Goal: Task Accomplishment & Management: Manage account settings

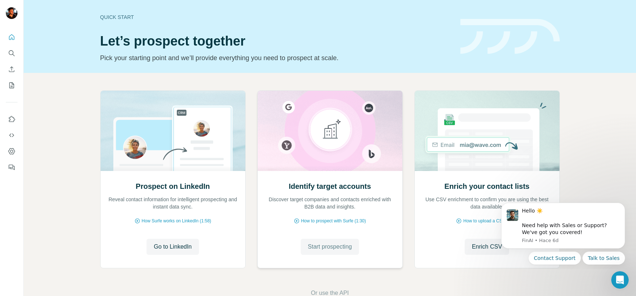
scroll to position [18, 0]
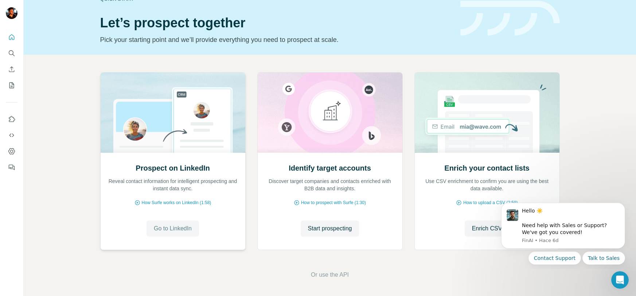
click at [183, 227] on span "Go to LinkedIn" at bounding box center [173, 228] width 38 height 9
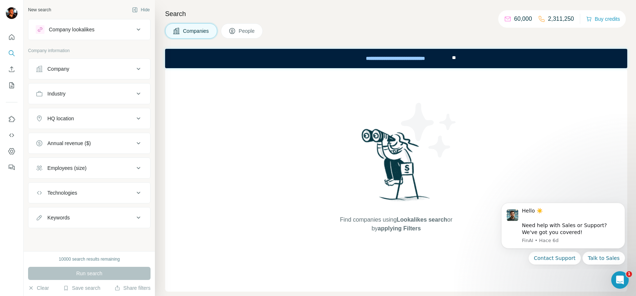
click at [120, 93] on div "Industry" at bounding box center [85, 93] width 98 height 7
click at [120, 92] on div "Industry" at bounding box center [85, 93] width 98 height 7
click at [114, 68] on div "Company" at bounding box center [85, 68] width 98 height 7
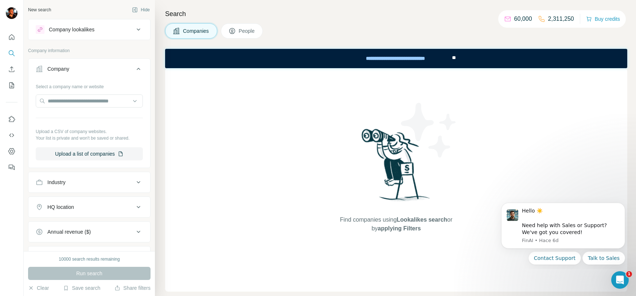
click at [114, 68] on div "Company" at bounding box center [85, 68] width 98 height 7
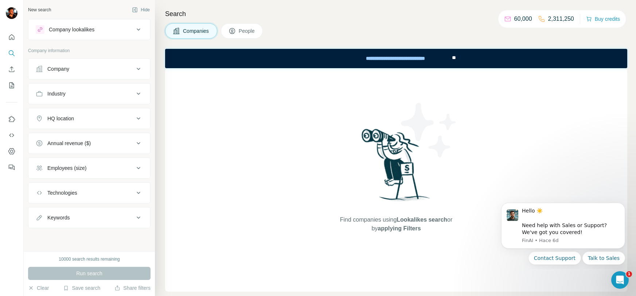
click at [88, 28] on div "Company lookalikes" at bounding box center [72, 29] width 46 height 7
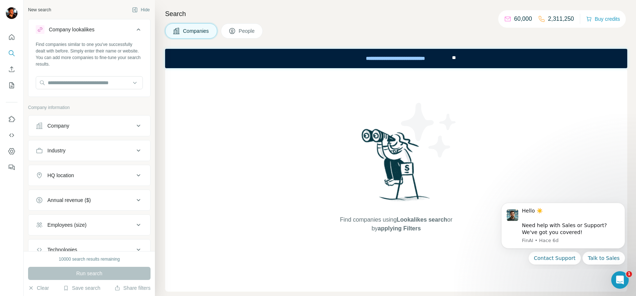
click at [88, 28] on div "Company lookalikes" at bounding box center [72, 29] width 46 height 7
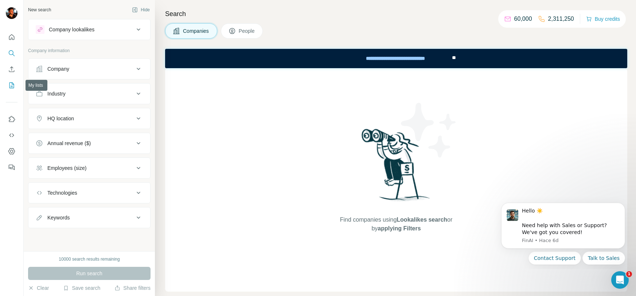
click at [12, 84] on icon "My lists" at bounding box center [13, 84] width 4 height 5
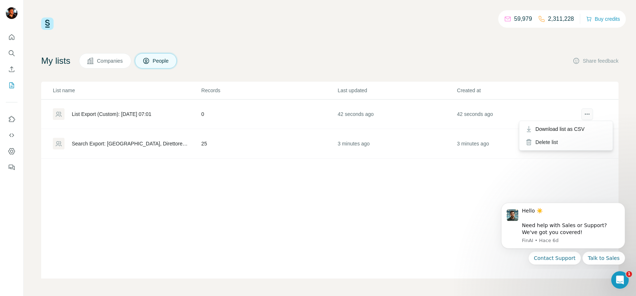
click at [585, 112] on icon "actions" at bounding box center [587, 113] width 7 height 7
click at [564, 146] on div "Delete list" at bounding box center [566, 142] width 90 height 13
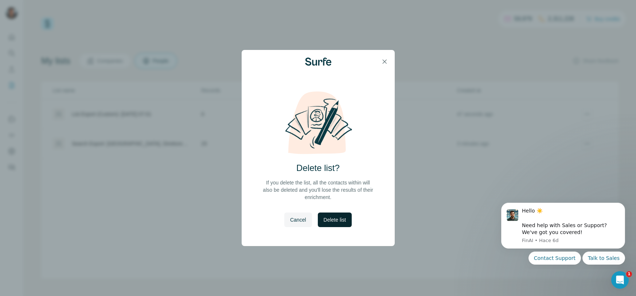
click at [334, 213] on button "Delete list" at bounding box center [335, 220] width 34 height 15
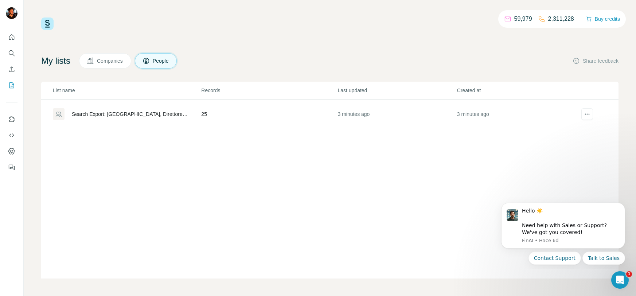
click at [316, 112] on td "25" at bounding box center [269, 115] width 136 height 30
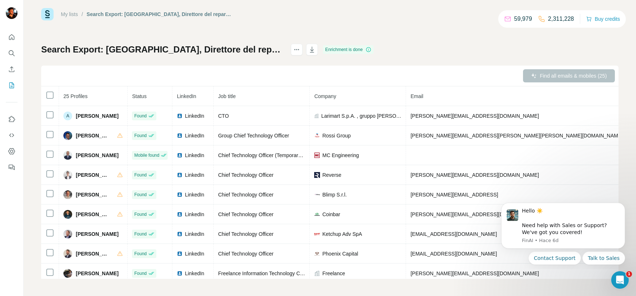
click at [45, 95] on th at bounding box center [50, 96] width 18 height 20
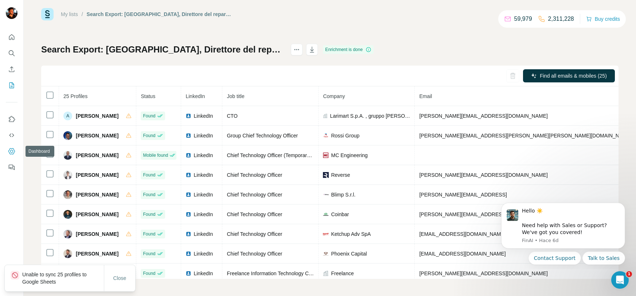
click at [12, 155] on icon "Dashboard" at bounding box center [11, 151] width 7 height 7
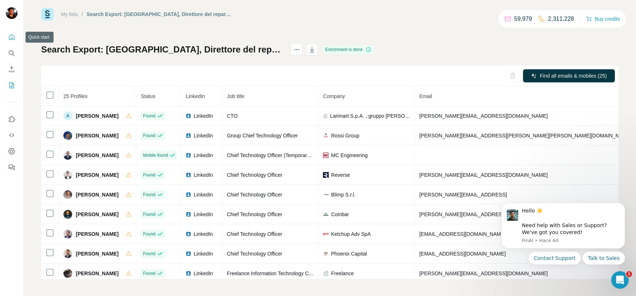
click at [9, 38] on icon "Quick start" at bounding box center [11, 36] width 5 height 5
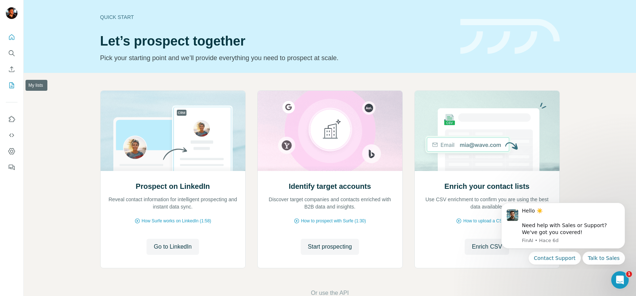
click at [9, 87] on icon "My lists" at bounding box center [11, 85] width 7 height 7
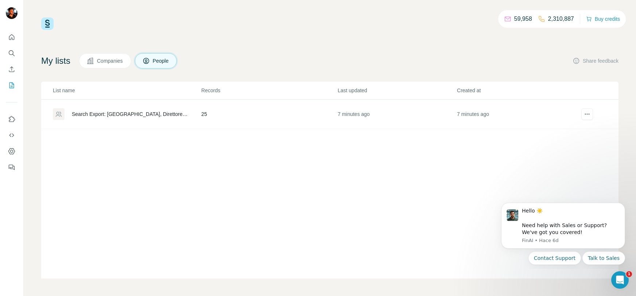
click at [115, 121] on td "Search Export: Italy, Direttore del reparto IT, Interim Chief Technology Office…" at bounding box center [121, 115] width 160 height 30
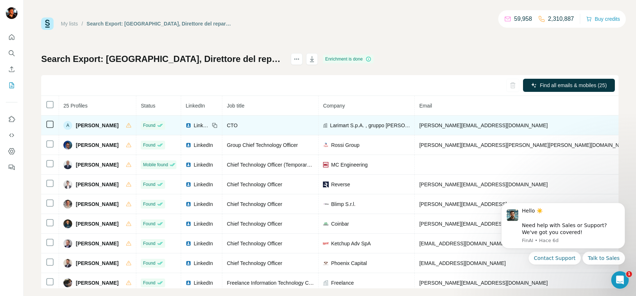
click at [448, 123] on span "alberto.caredda@larimart.it" at bounding box center [483, 126] width 128 height 6
click at [411, 129] on span "Larimart S.p.A. , gruppo Leonardo" at bounding box center [370, 125] width 80 height 7
click at [411, 125] on span "Larimart S.p.A. , gruppo Leonardo" at bounding box center [370, 125] width 80 height 7
